Goal: Transaction & Acquisition: Purchase product/service

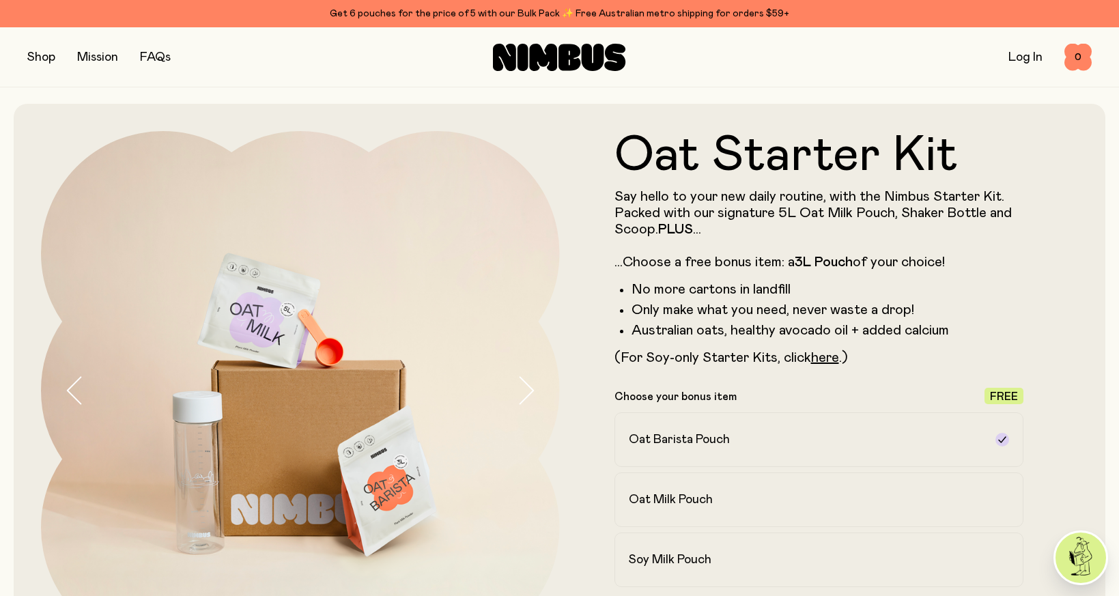
drag, startPoint x: 46, startPoint y: 62, endPoint x: 57, endPoint y: 82, distance: 22.6
click at [46, 62] on button "button" at bounding box center [41, 57] width 28 height 19
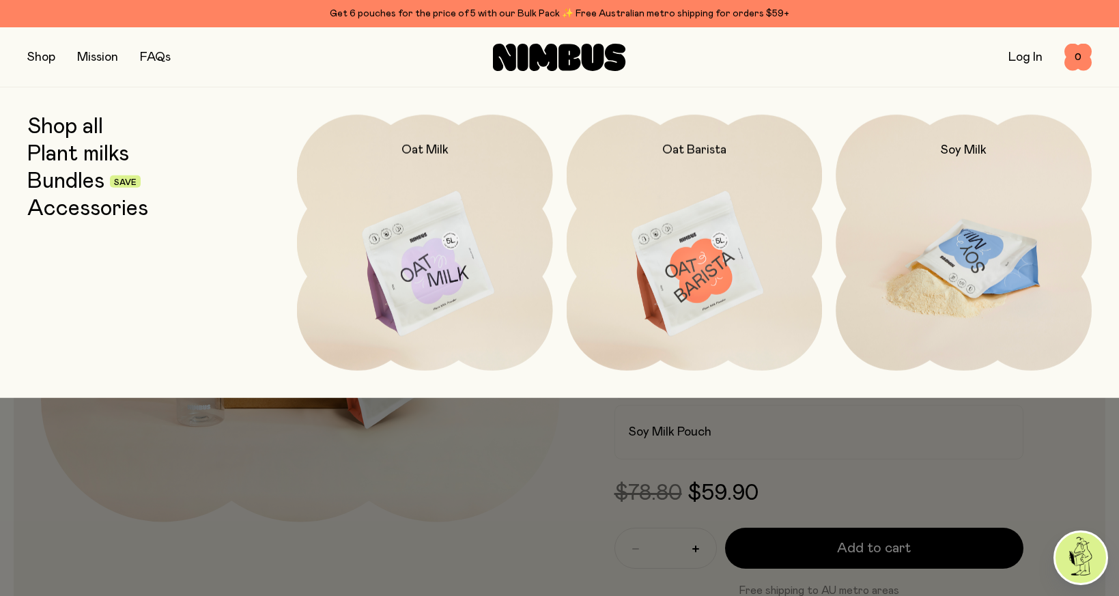
scroll to position [171, 0]
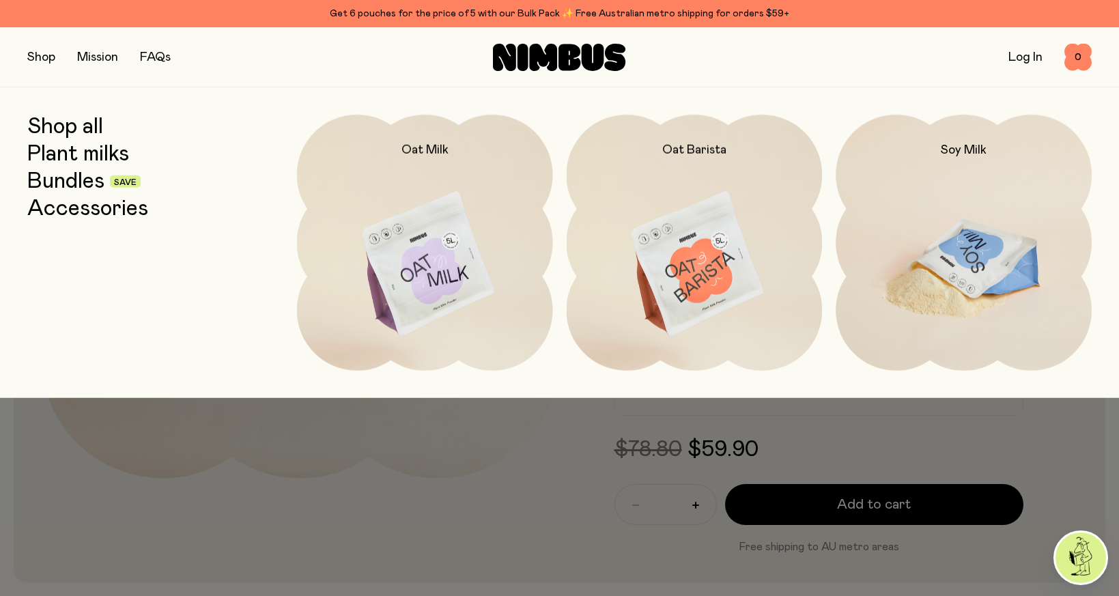
click at [952, 210] on img at bounding box center [964, 265] width 256 height 300
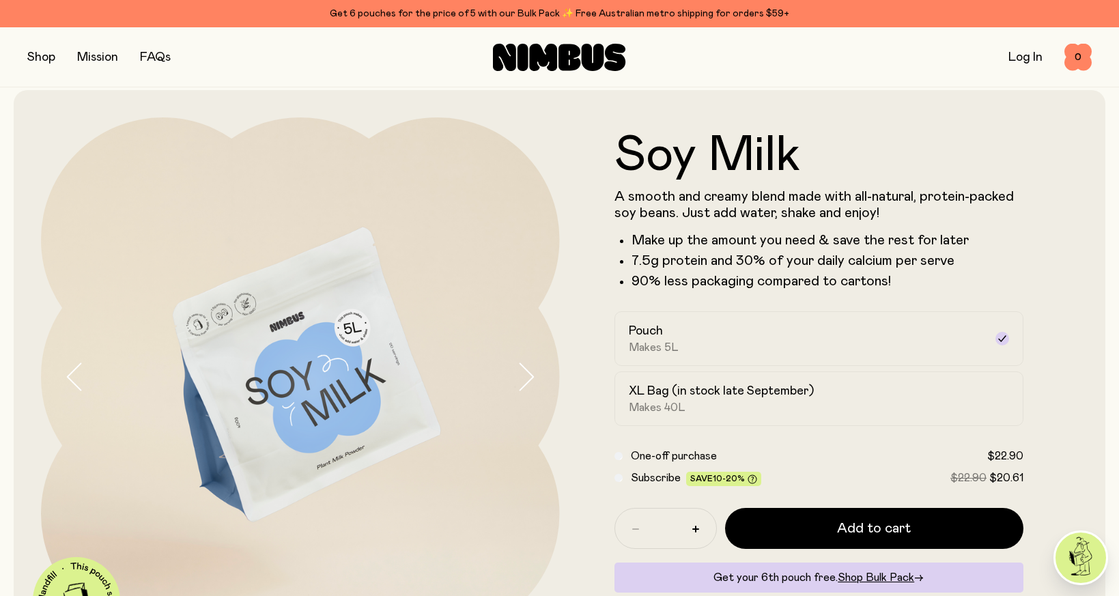
scroll to position [114, 0]
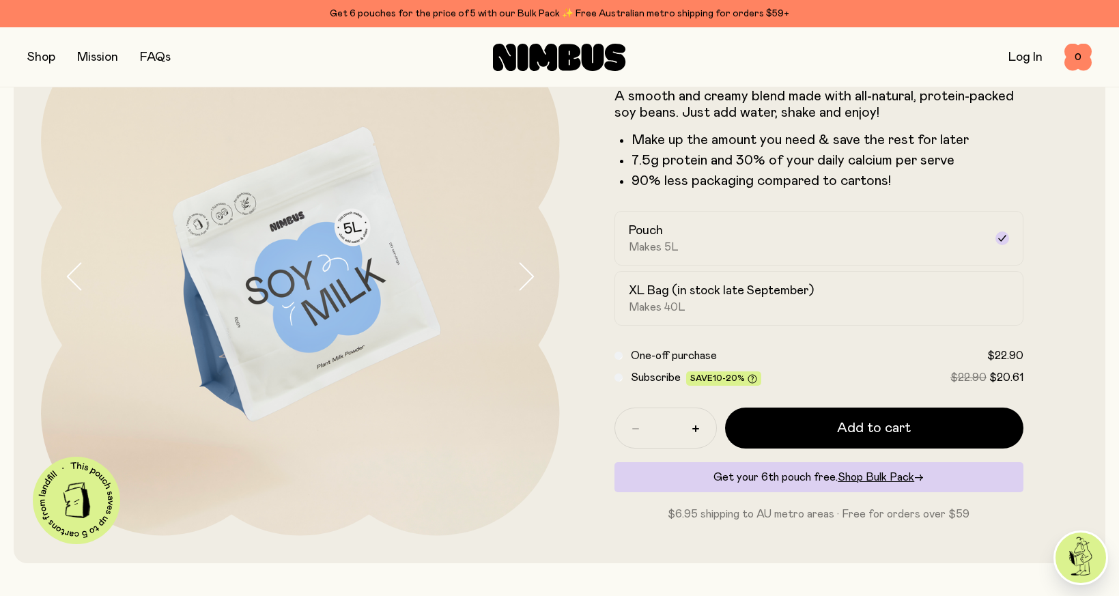
click at [633, 373] on span "Subscribe" at bounding box center [656, 377] width 50 height 11
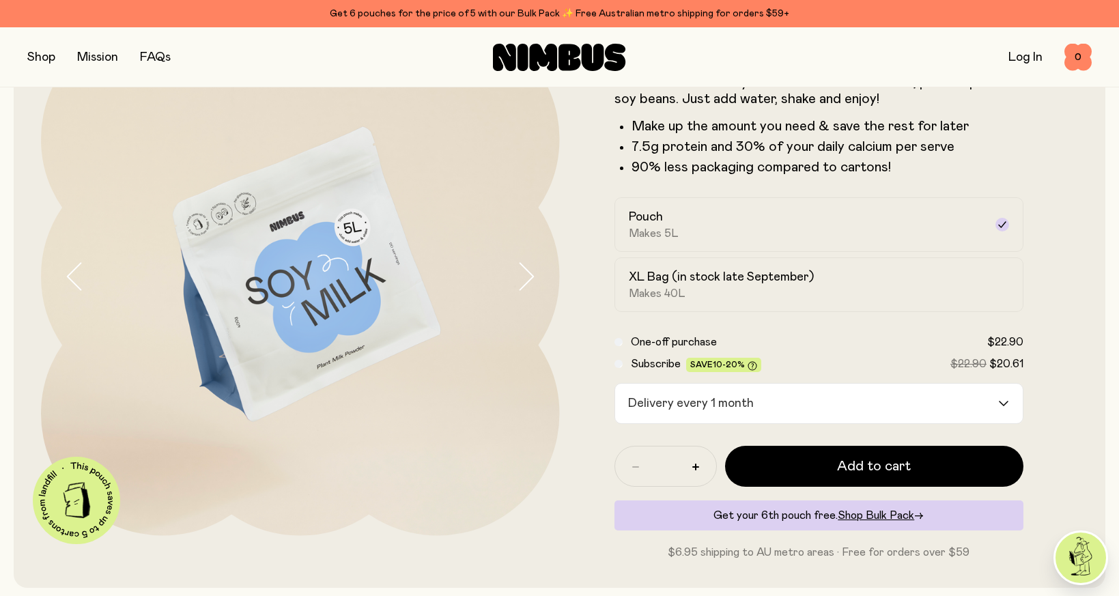
click at [694, 402] on div "Delivery every 1 month" at bounding box center [807, 404] width 384 height 40
drag, startPoint x: 638, startPoint y: 352, endPoint x: 676, endPoint y: 283, distance: 79.1
click at [638, 352] on div "One-off purchase $22.90 Subscribe Save 10-20% $22.90 $20.61" at bounding box center [820, 353] width 410 height 38
click at [682, 270] on h2 "XL Bag (in stock late September)" at bounding box center [721, 277] width 185 height 16
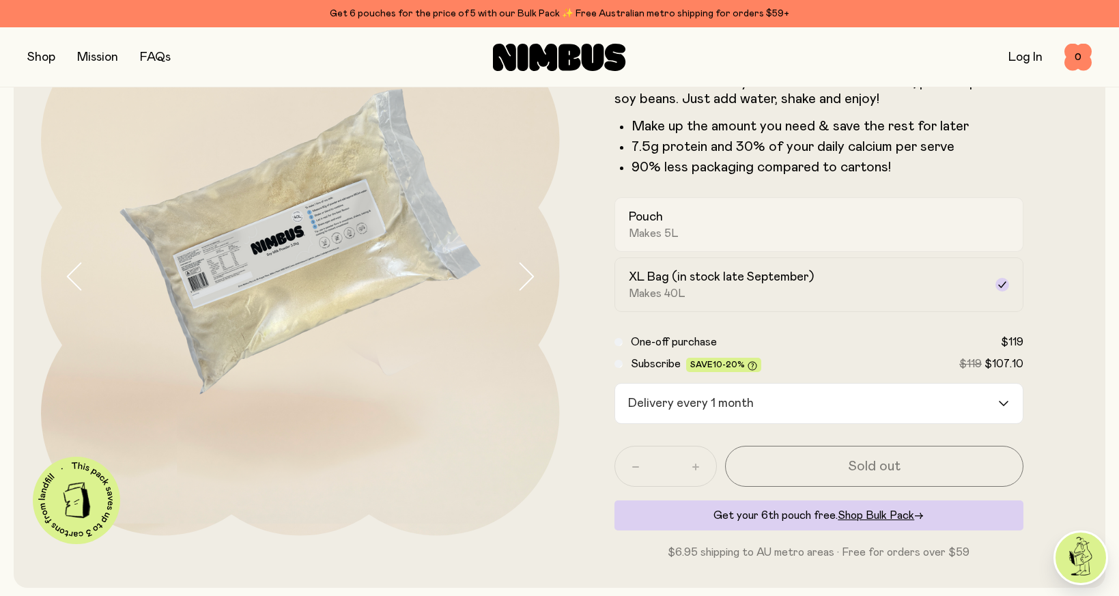
click at [731, 233] on div "Pouch Makes 5L" at bounding box center [807, 224] width 356 height 31
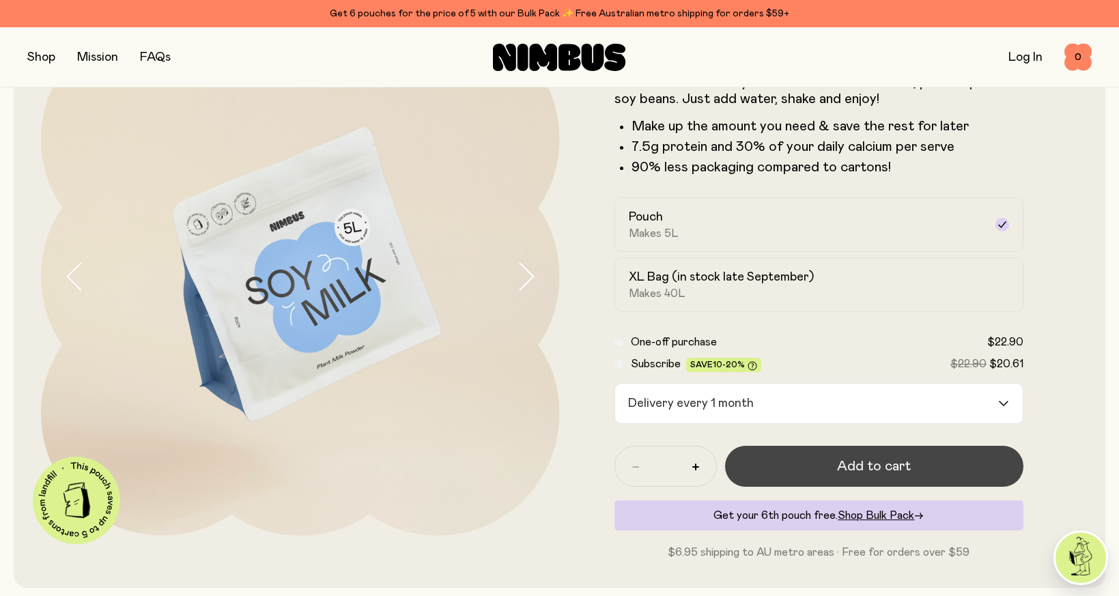
click at [877, 472] on span "Add to cart" at bounding box center [874, 466] width 74 height 19
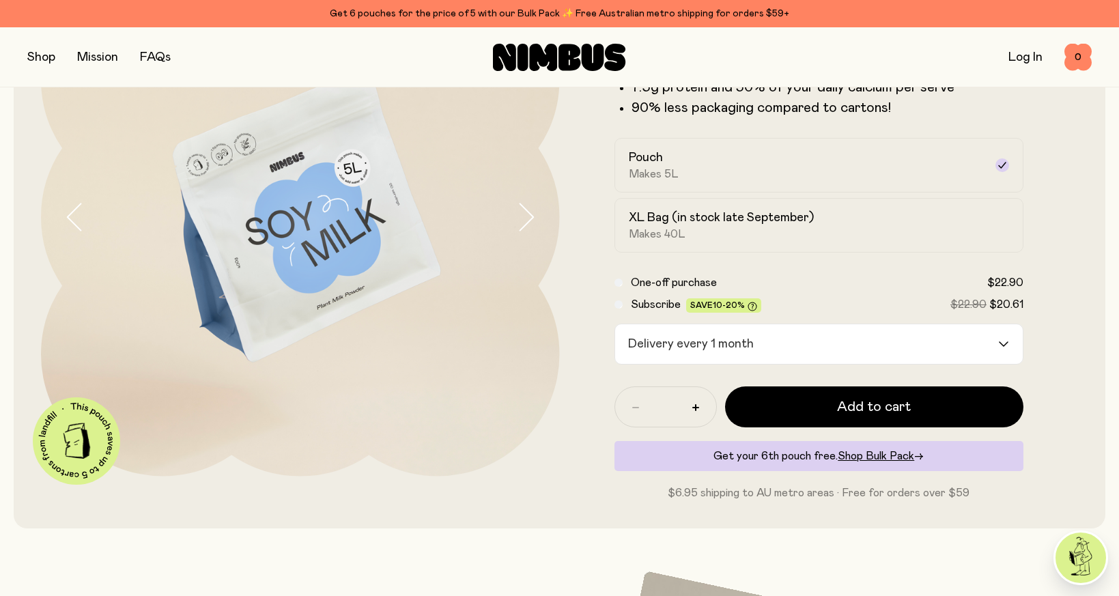
scroll to position [294, 0]
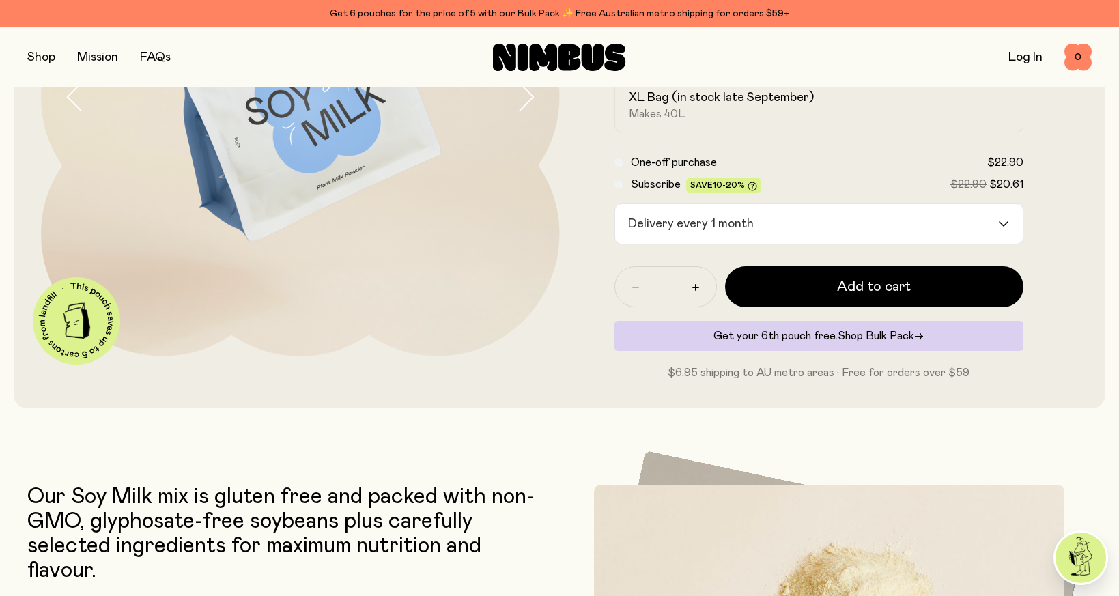
click at [874, 335] on span "Shop Bulk Pack" at bounding box center [876, 335] width 76 height 11
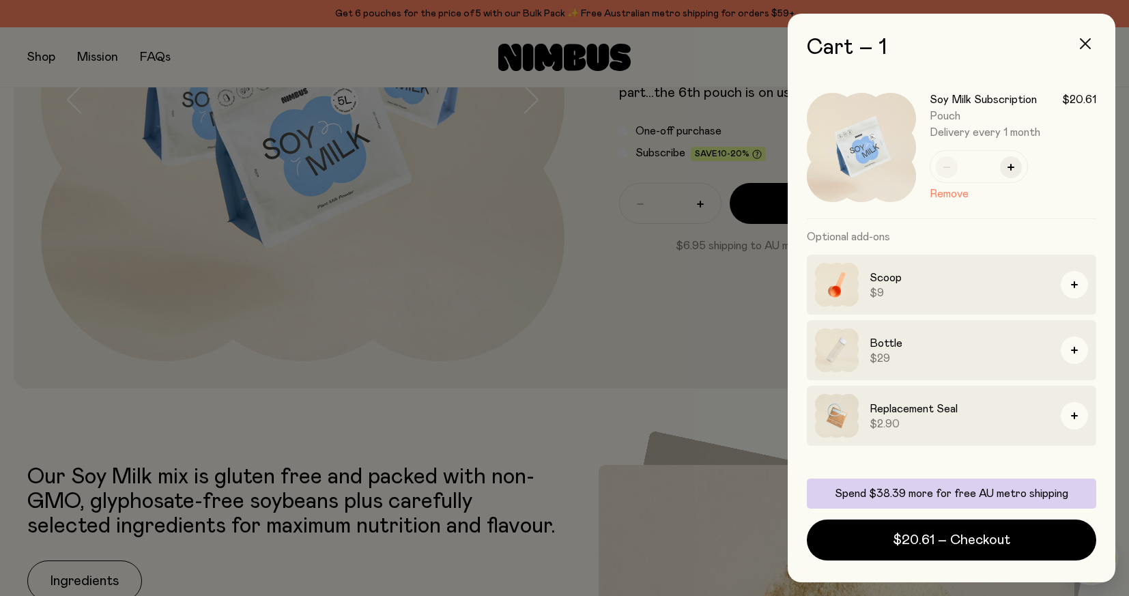
click at [1082, 52] on button "button" at bounding box center [1085, 43] width 33 height 33
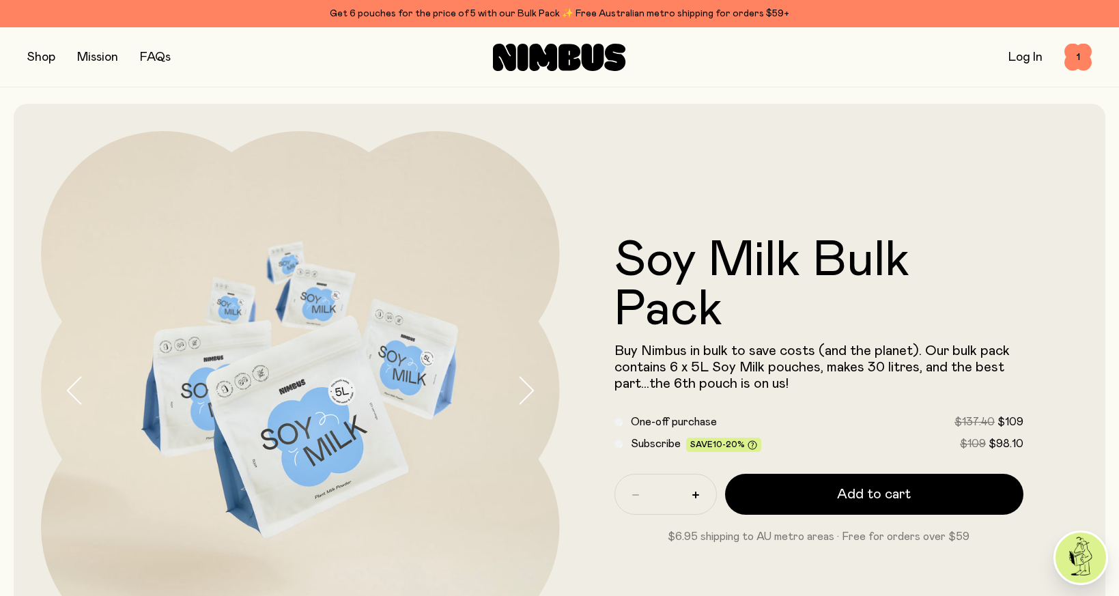
drag, startPoint x: 727, startPoint y: 309, endPoint x: 716, endPoint y: 304, distance: 12.6
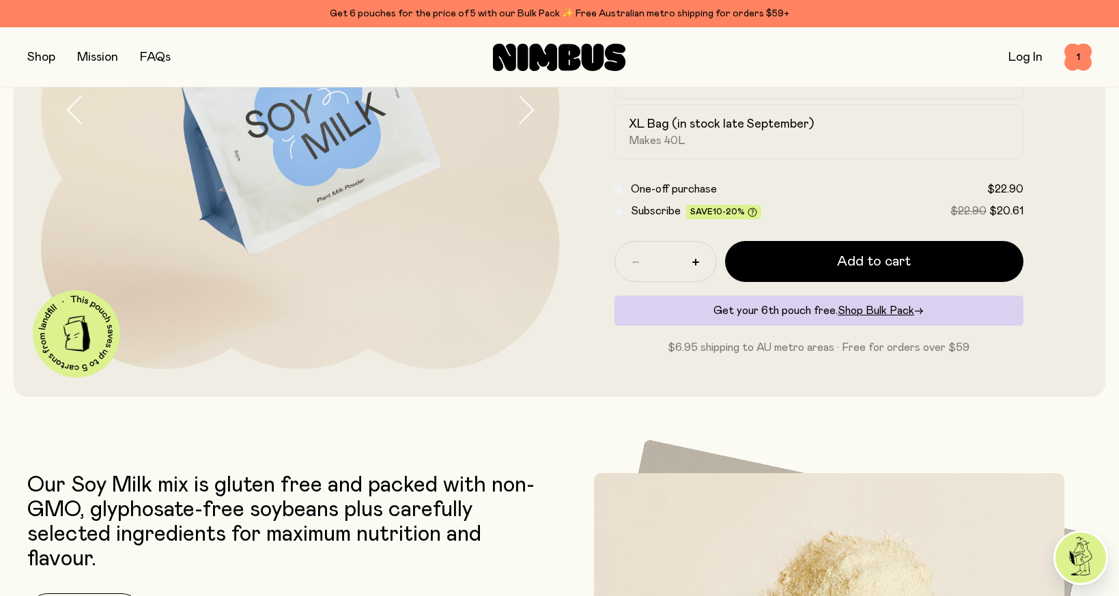
scroll to position [257, 0]
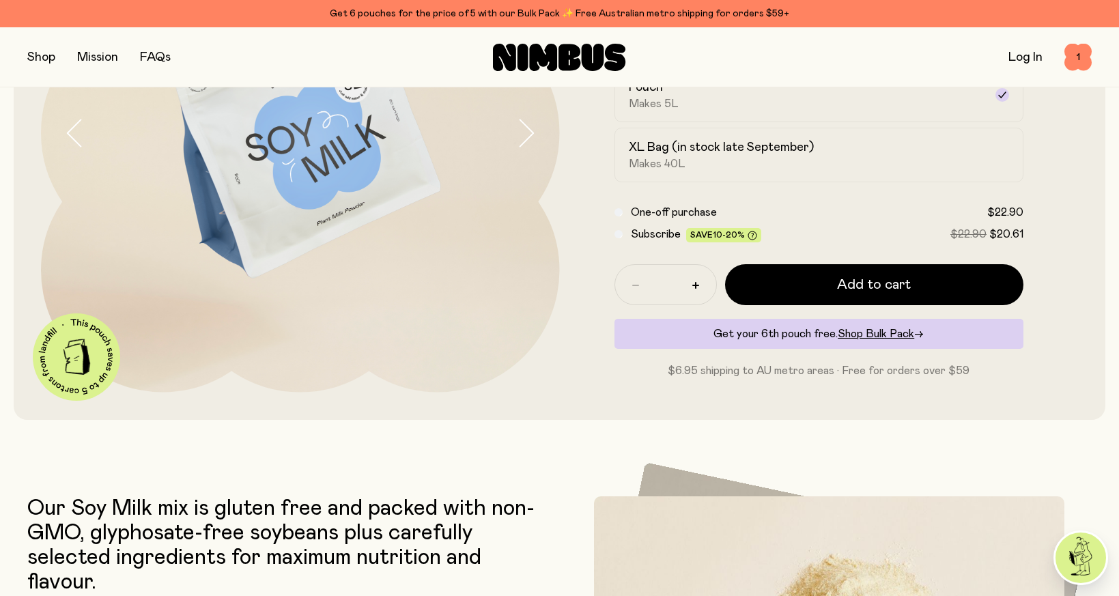
click at [41, 51] on button "button" at bounding box center [41, 57] width 28 height 19
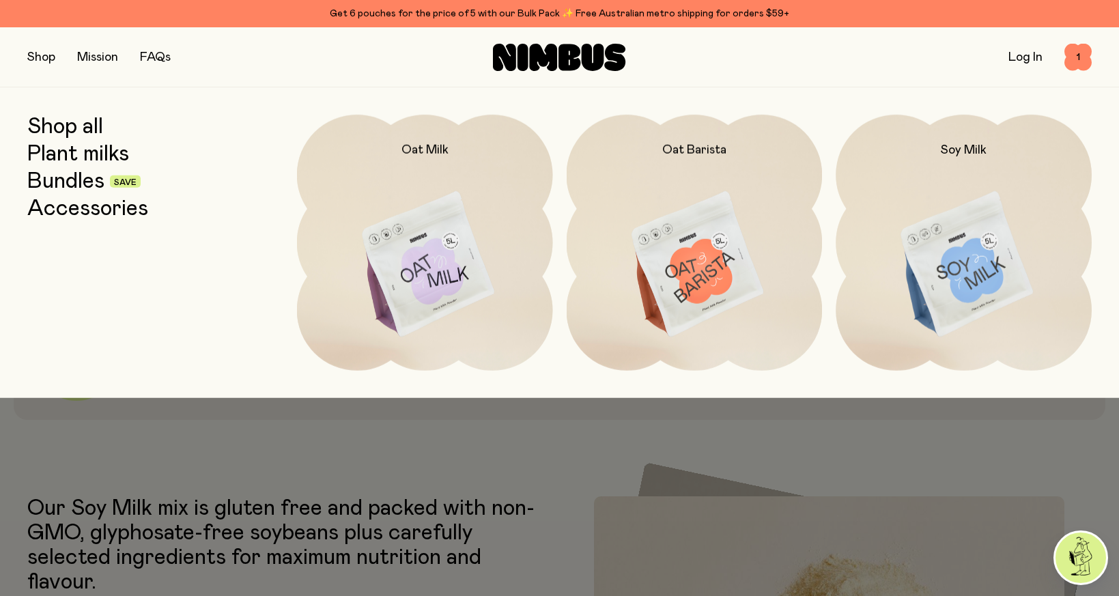
scroll to position [435, 0]
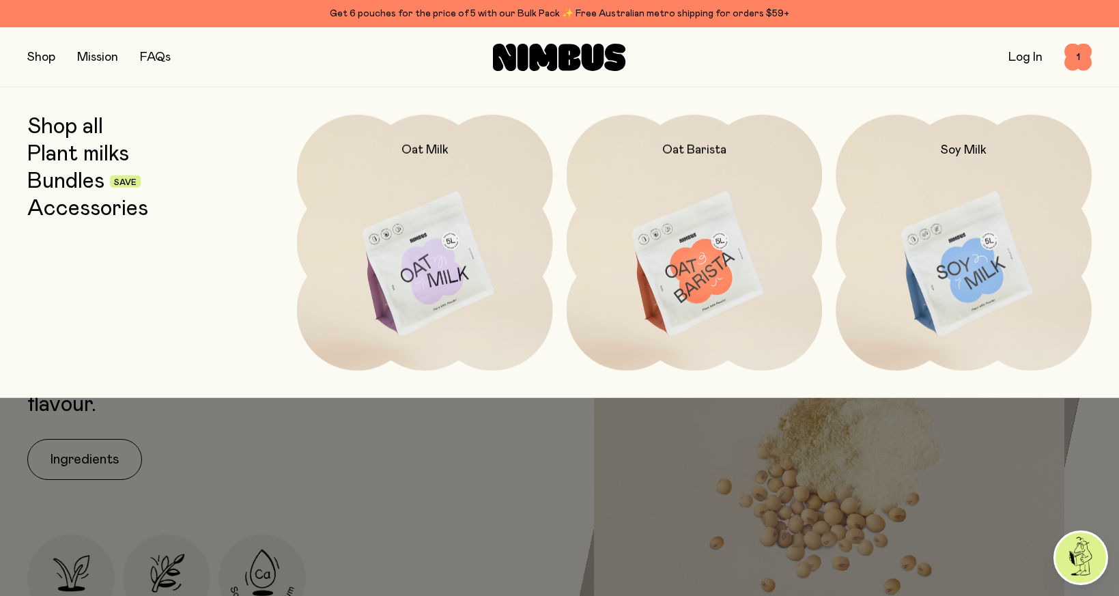
click at [69, 176] on link "Bundles" at bounding box center [65, 181] width 77 height 25
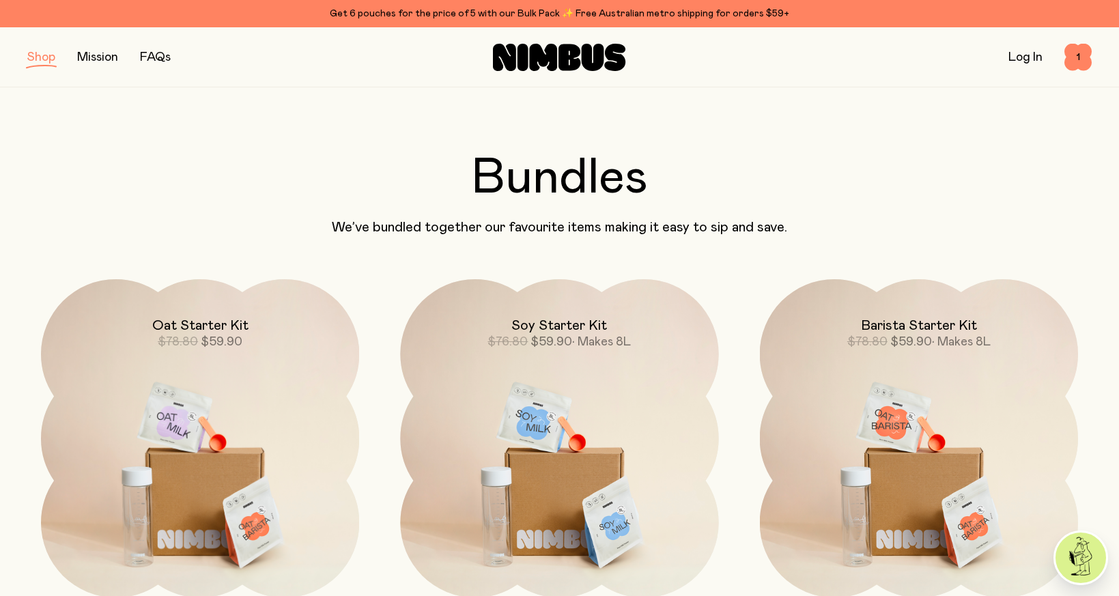
scroll to position [3, 0]
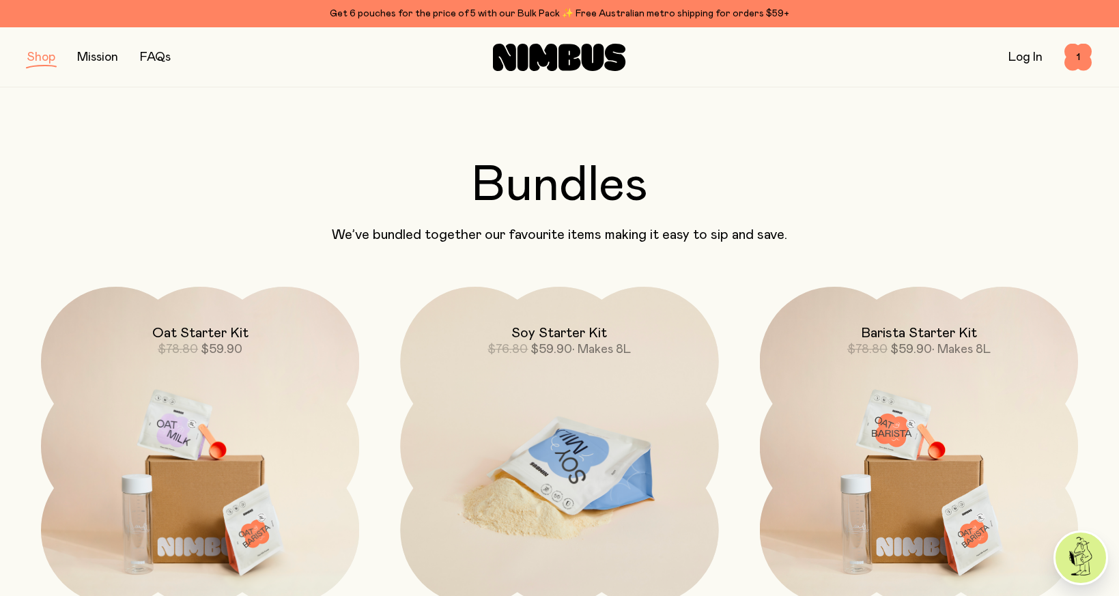
click at [602, 434] on img at bounding box center [559, 474] width 318 height 374
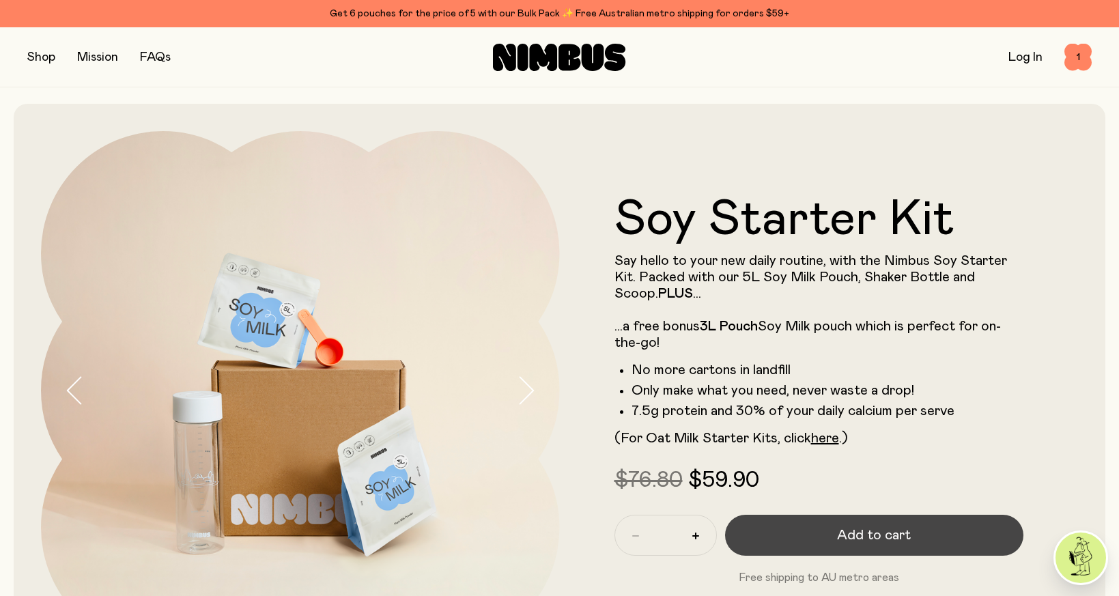
click at [855, 533] on span "Add to cart" at bounding box center [874, 535] width 74 height 19
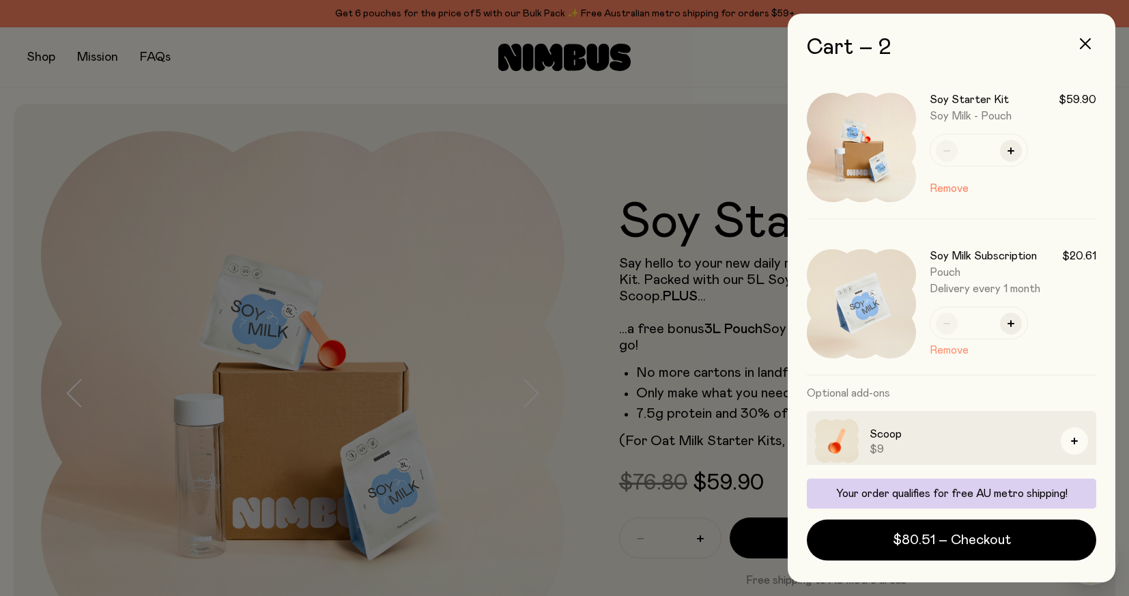
click at [942, 353] on button "Remove" at bounding box center [949, 350] width 39 height 16
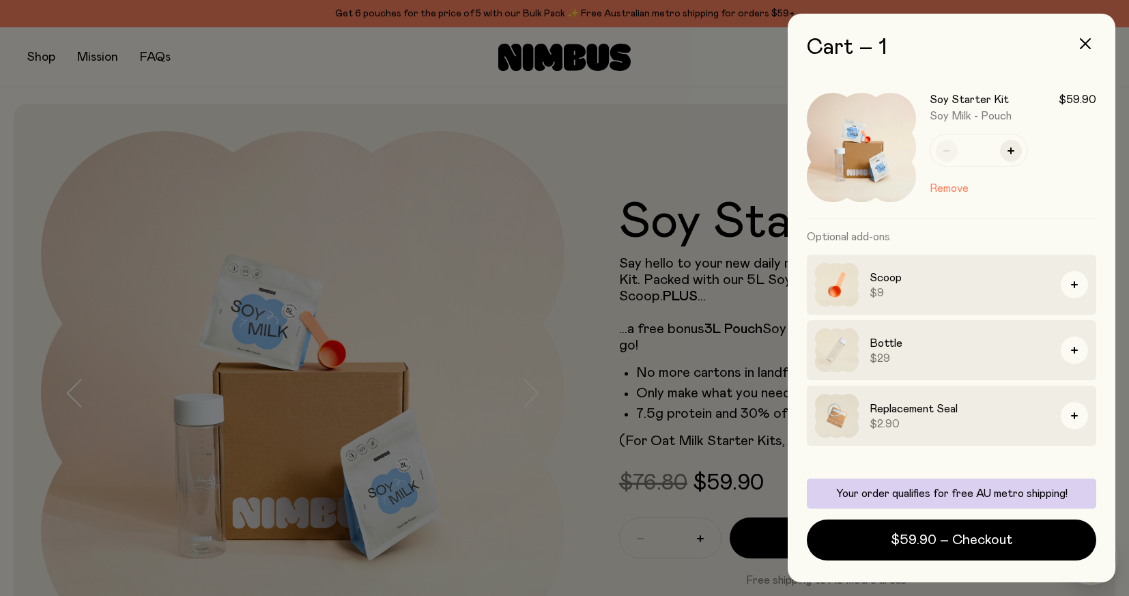
click at [666, 285] on div at bounding box center [564, 298] width 1129 height 596
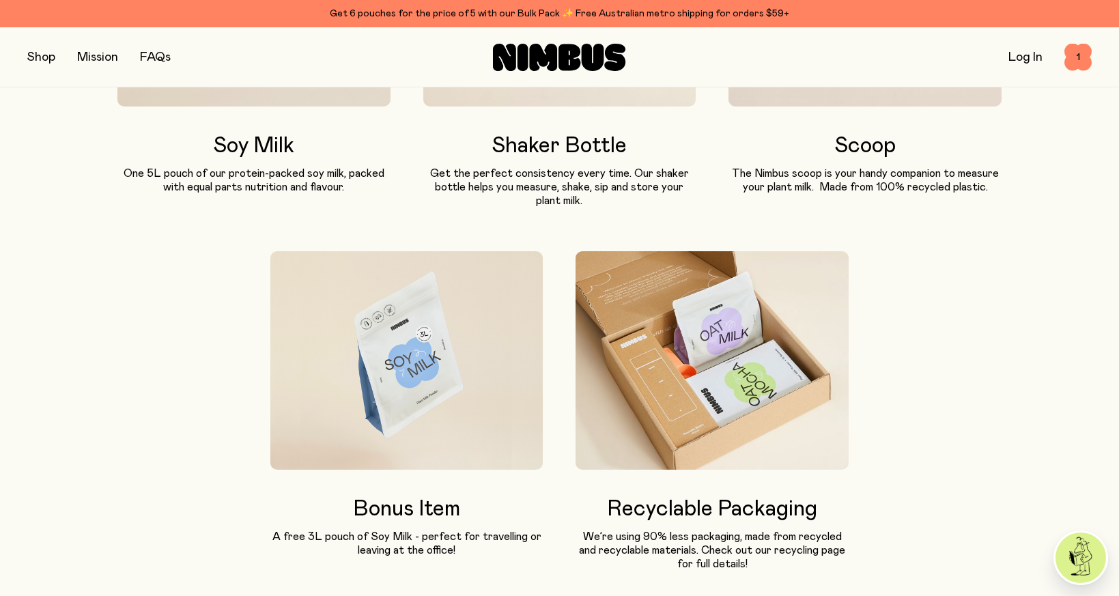
scroll to position [630, 0]
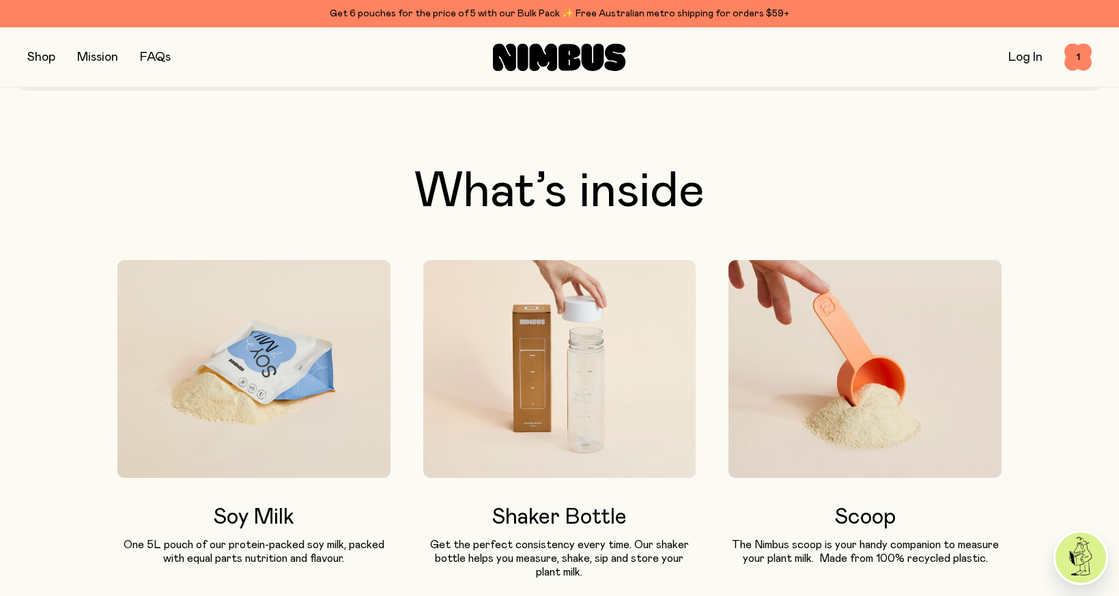
click at [587, 352] on img at bounding box center [559, 369] width 273 height 218
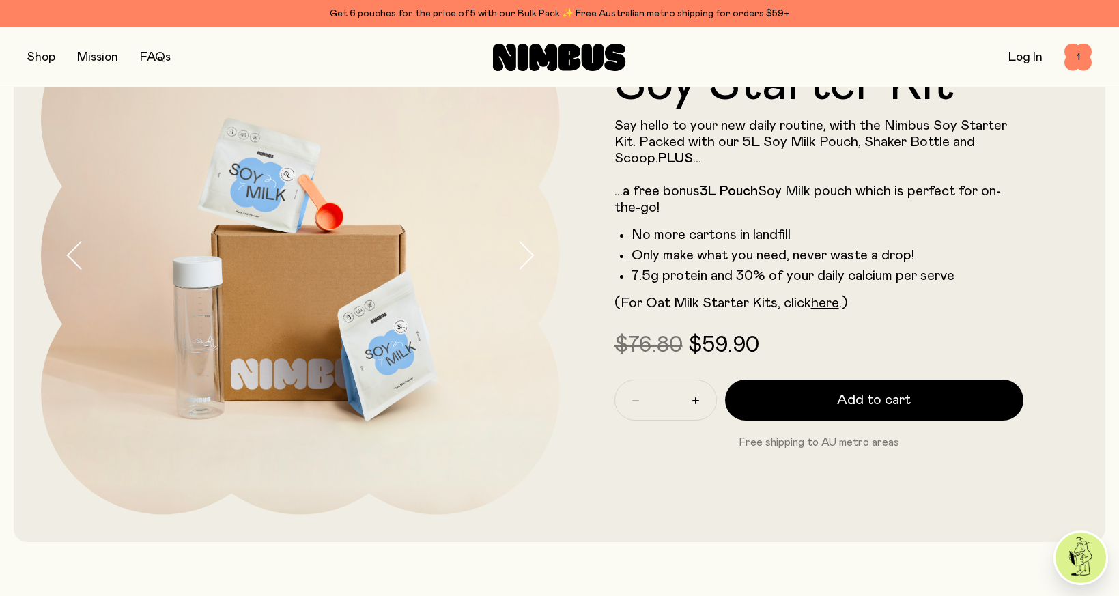
scroll to position [0, 0]
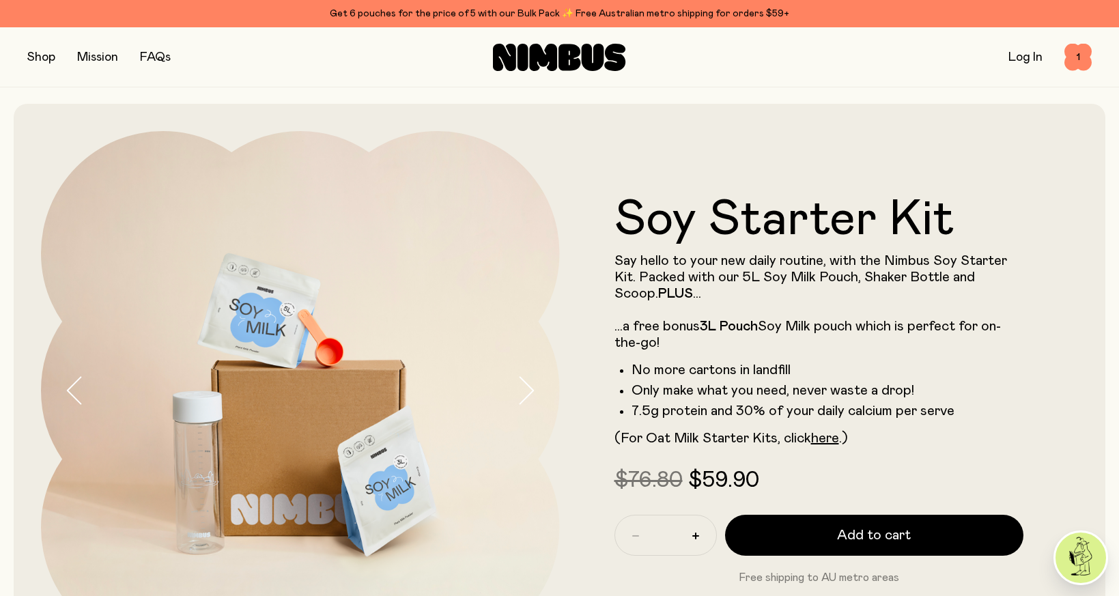
click at [44, 51] on button "button" at bounding box center [41, 57] width 28 height 19
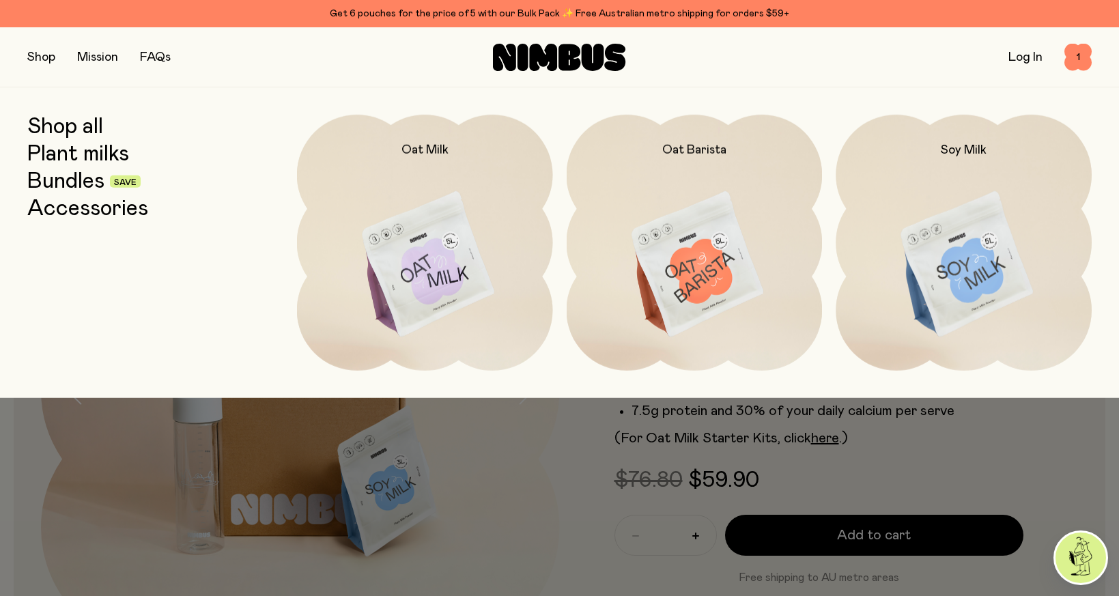
click at [110, 214] on link "Accessories" at bounding box center [87, 209] width 121 height 25
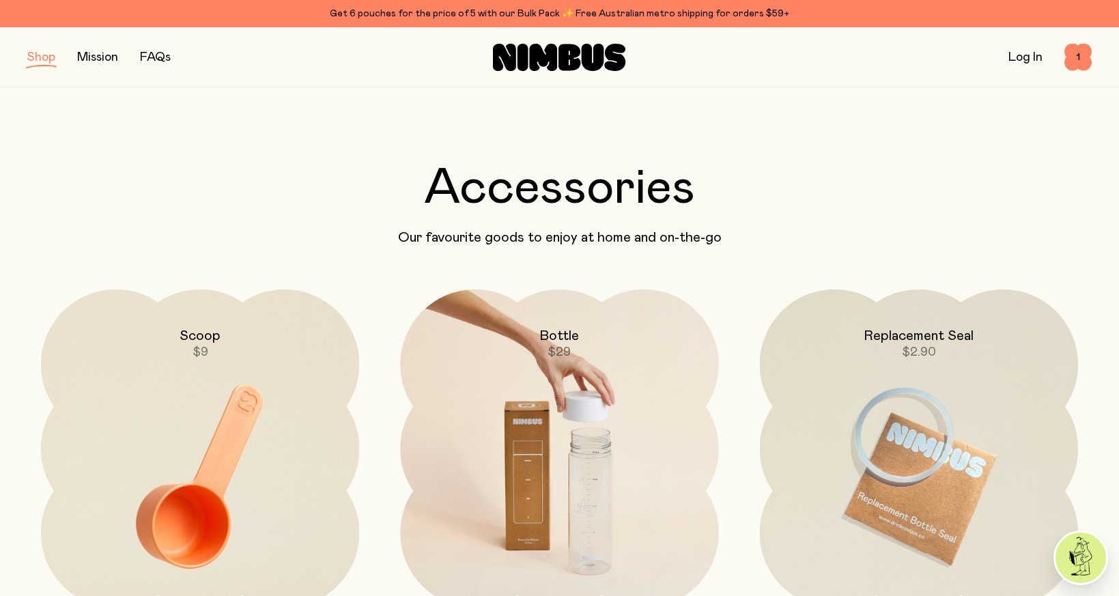
click at [607, 349] on div "Bottle $29" at bounding box center [559, 325] width 318 height 71
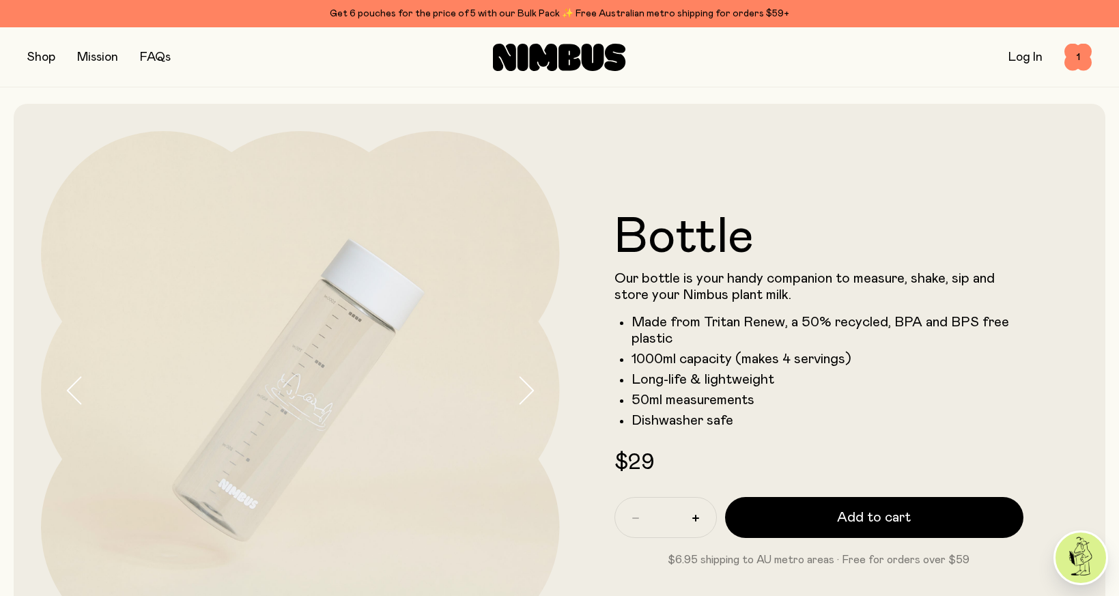
click at [529, 396] on icon "button" at bounding box center [525, 390] width 19 height 29
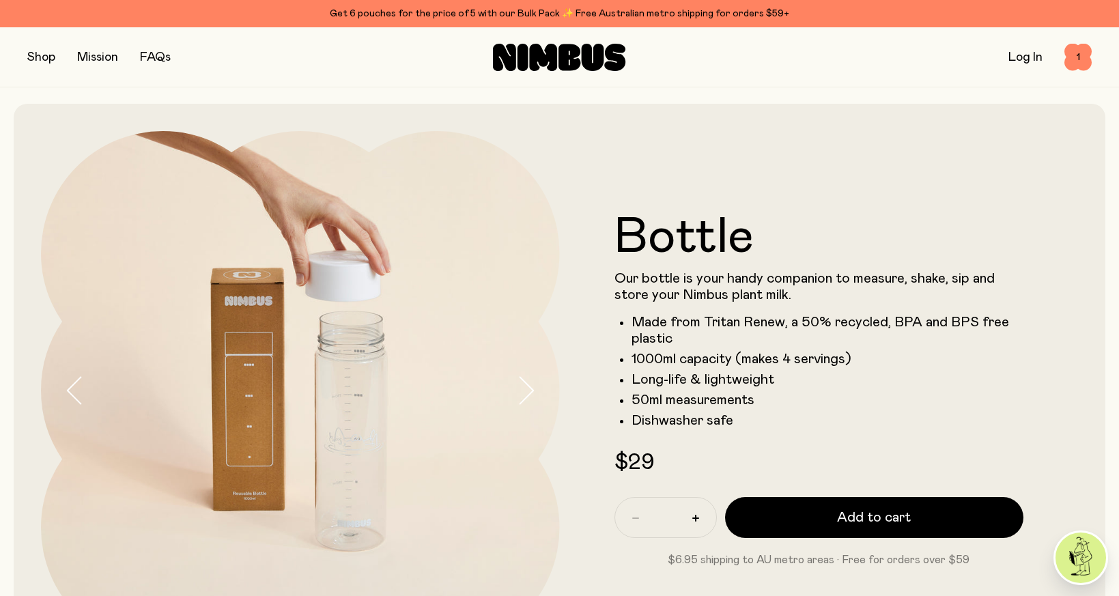
click at [529, 396] on icon "button" at bounding box center [525, 390] width 19 height 29
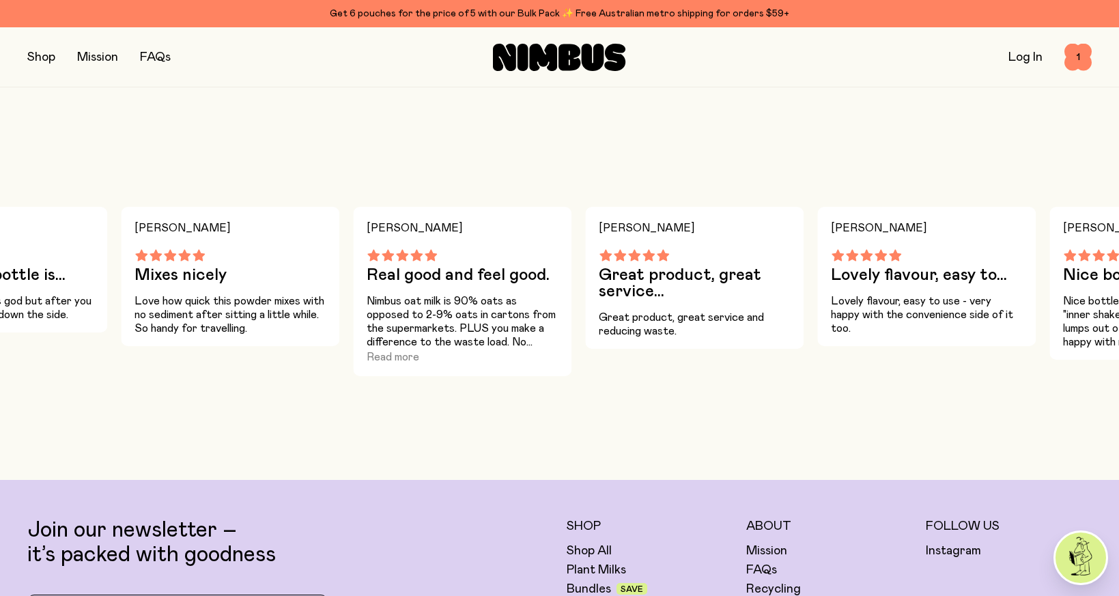
scroll to position [870, 0]
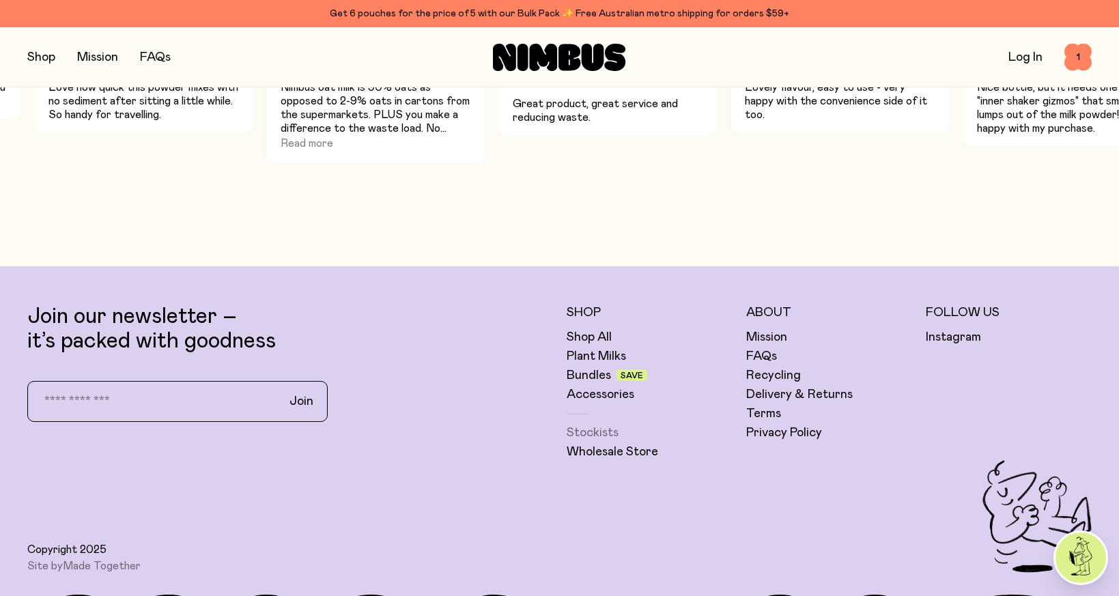
click at [587, 427] on link "Stockists" at bounding box center [593, 433] width 52 height 16
